Goal: Information Seeking & Learning: Learn about a topic

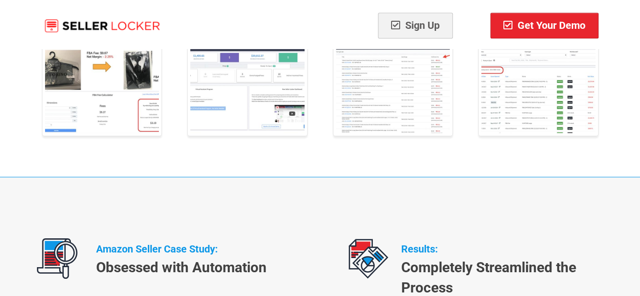
scroll to position [4124, 0]
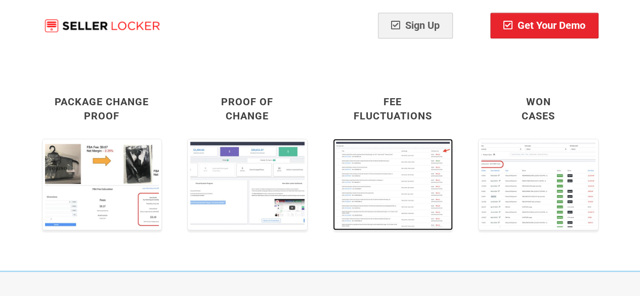
click at [375, 139] on img at bounding box center [393, 185] width 120 height 92
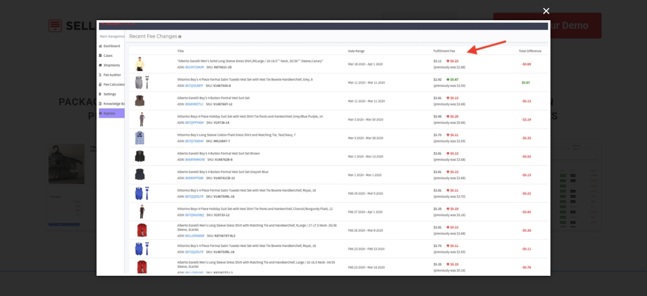
click at [546, 10] on button "×" at bounding box center [327, 11] width 454 height 22
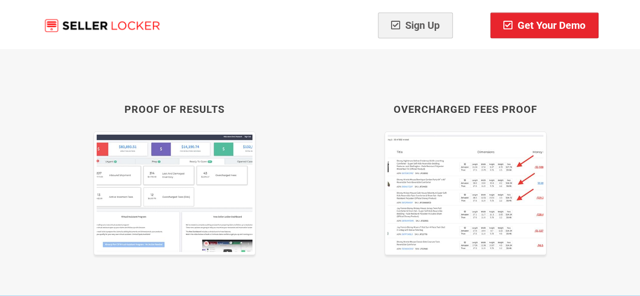
scroll to position [5345, 0]
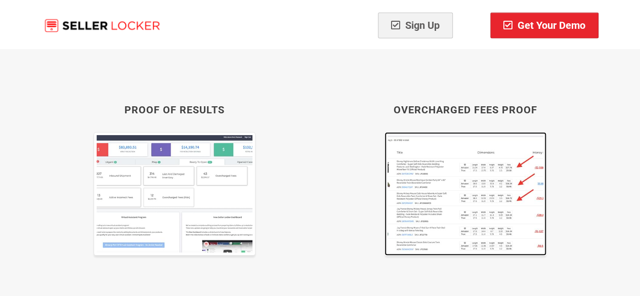
click at [460, 154] on img at bounding box center [465, 193] width 162 height 123
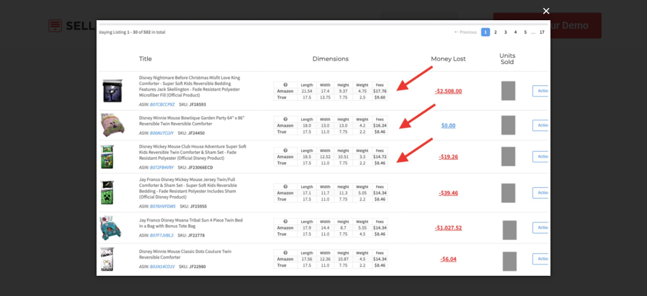
click at [547, 11] on button "×" at bounding box center [327, 11] width 454 height 22
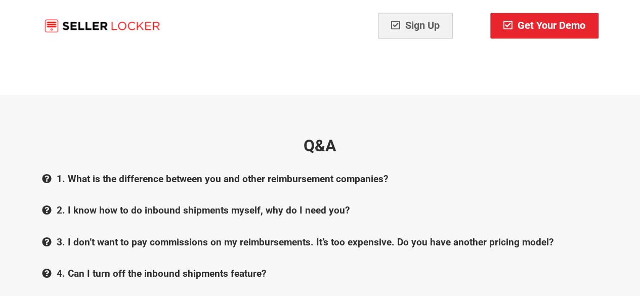
scroll to position [10364, 0]
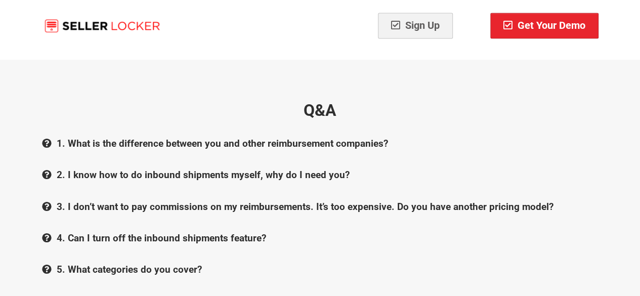
click at [236, 200] on b "3. I don’t want to pay commissions on my reimbursements. It’s too expensive. Do…" at bounding box center [305, 206] width 497 height 12
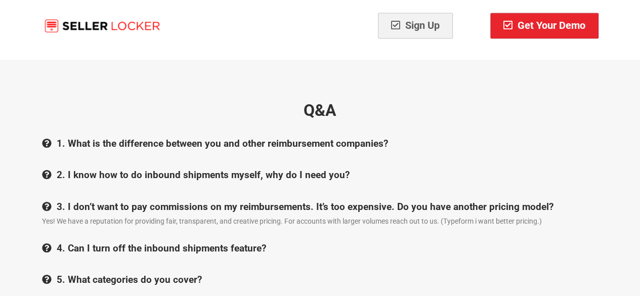
click at [212, 138] on b "1. What is the difference between you and other reimbursement companies?" at bounding box center [222, 144] width 331 height 12
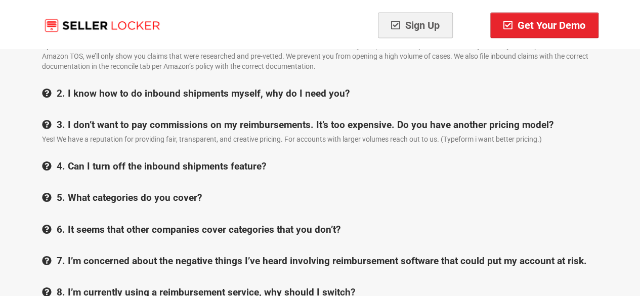
scroll to position [10738, 0]
click at [153, 153] on div "Q&A 1. What is the difference between you and other reimbursement companies? Th…" at bounding box center [320, 108] width 566 height 765
click at [150, 192] on b "5. What categories do you cover?" at bounding box center [129, 198] width 145 height 12
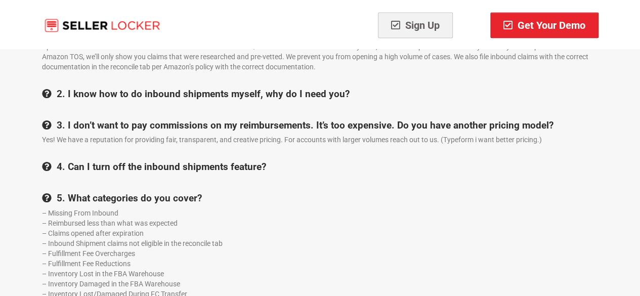
click at [194, 161] on b "4. Can I turn off the inbound shipments feature?" at bounding box center [161, 167] width 209 height 12
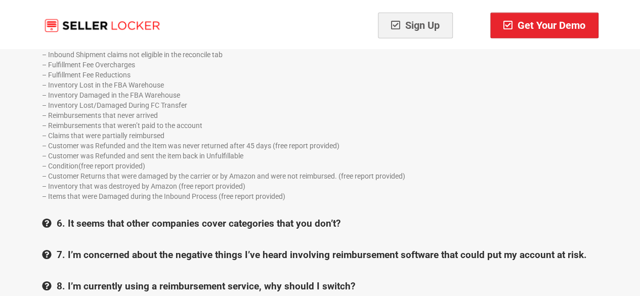
scroll to position [10956, 0]
click at [203, 218] on b "6. It seems that other companies cover categories that you don’t?" at bounding box center [199, 224] width 284 height 12
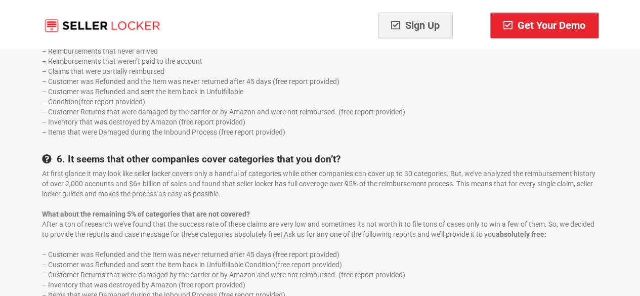
scroll to position [11021, 0]
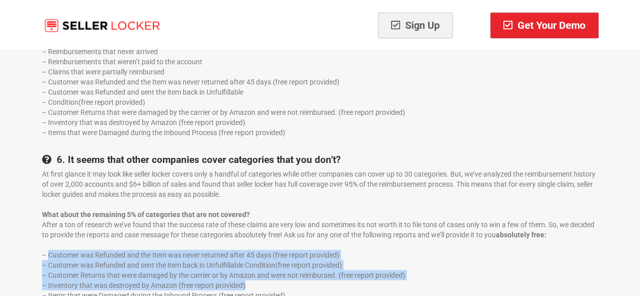
drag, startPoint x: 48, startPoint y: 216, endPoint x: 248, endPoint y: 247, distance: 202.6
click at [248, 247] on div "At first glance it may look like seller locker covers only a handful of categor…" at bounding box center [320, 234] width 556 height 131
click at [248, 280] on div "– Inventory that was destroyed by Amazon (free report provided)" at bounding box center [320, 285] width 556 height 10
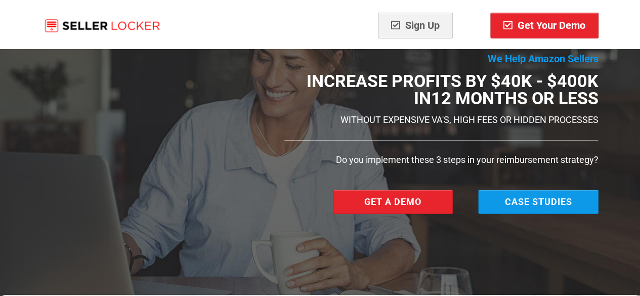
scroll to position [0, 0]
